Goal: Find specific fact: Find specific fact

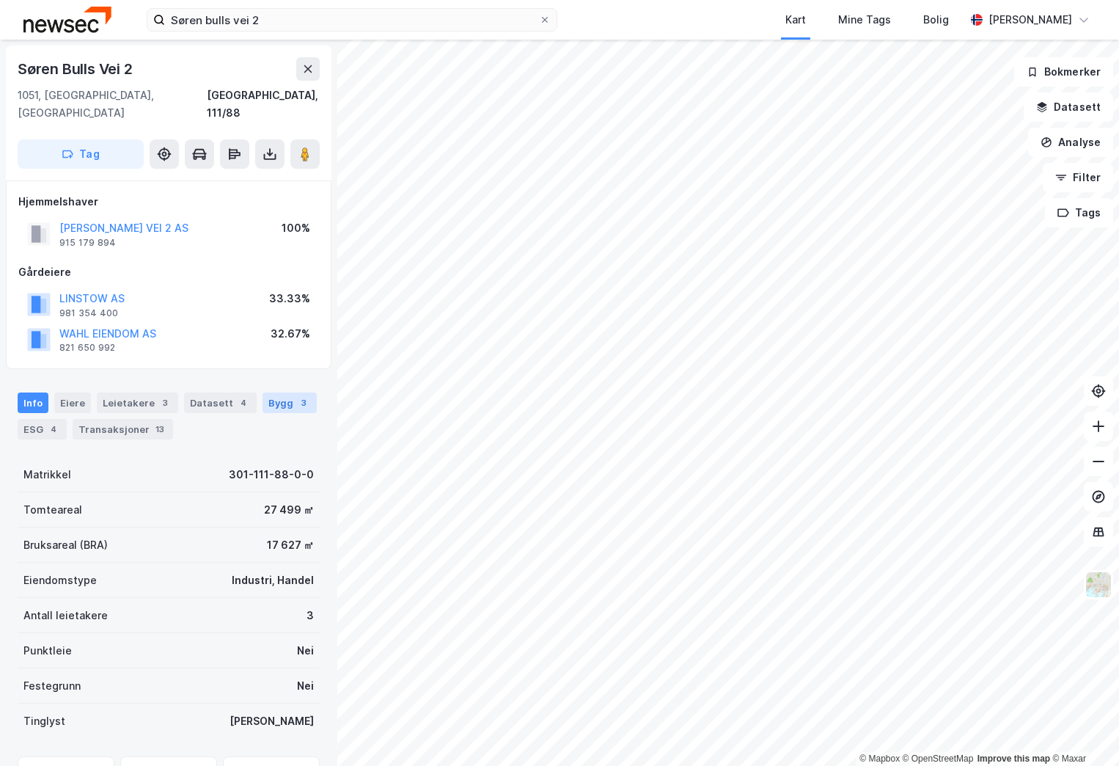
click at [263, 392] on div "Bygg 3" at bounding box center [290, 402] width 54 height 21
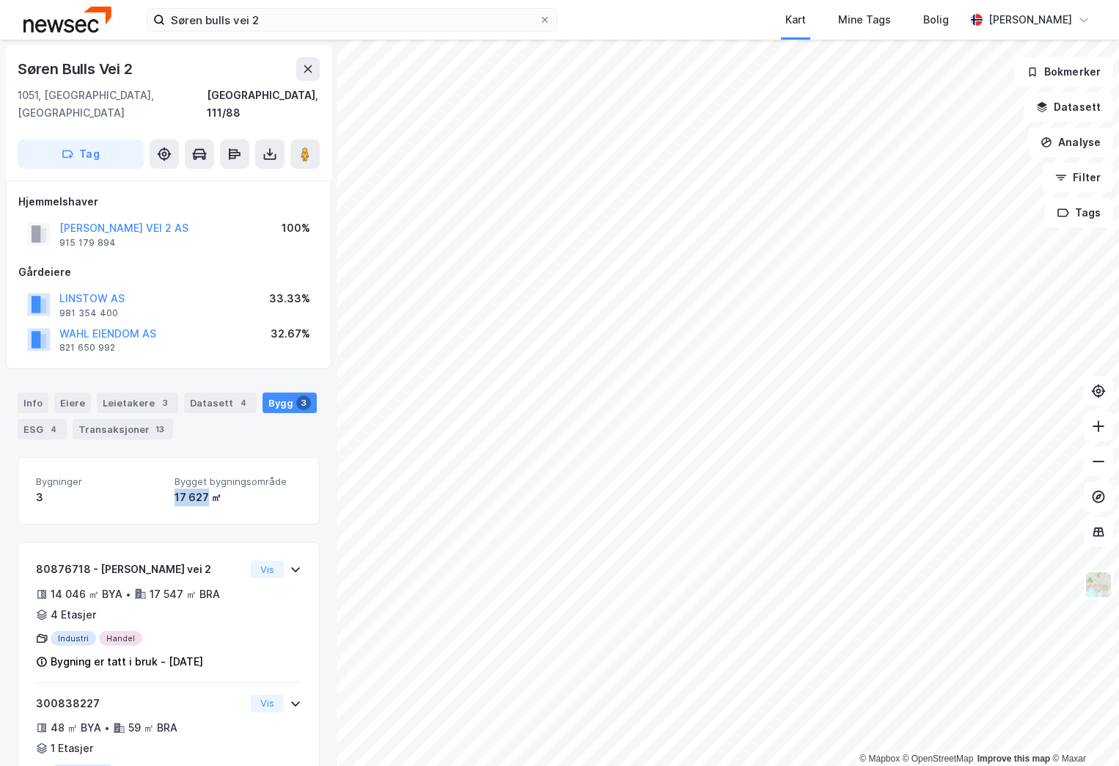
drag, startPoint x: 168, startPoint y: 478, endPoint x: 202, endPoint y: 477, distance: 34.5
click at [202, 477] on div "Bygninger 3 Bygget bygningsområde 17 627 ㎡" at bounding box center [168, 490] width 265 height 30
copy div "17 627"
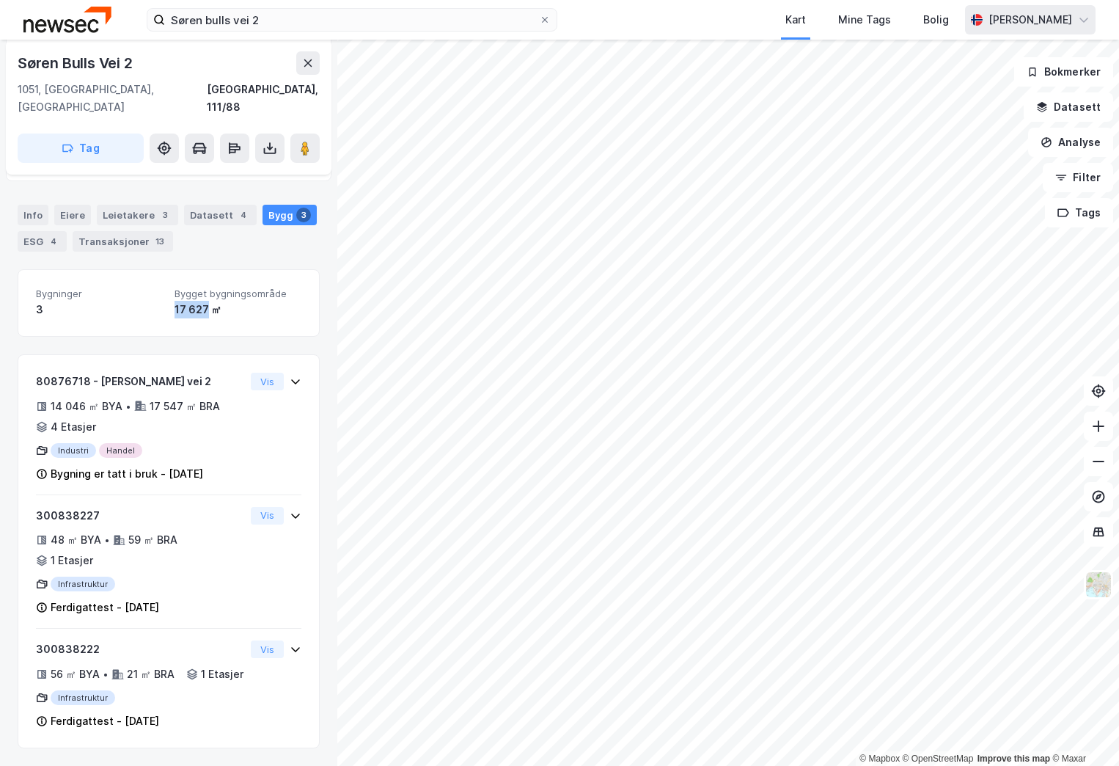
scroll to position [191, 0]
